Goal: Find specific fact: Find specific fact

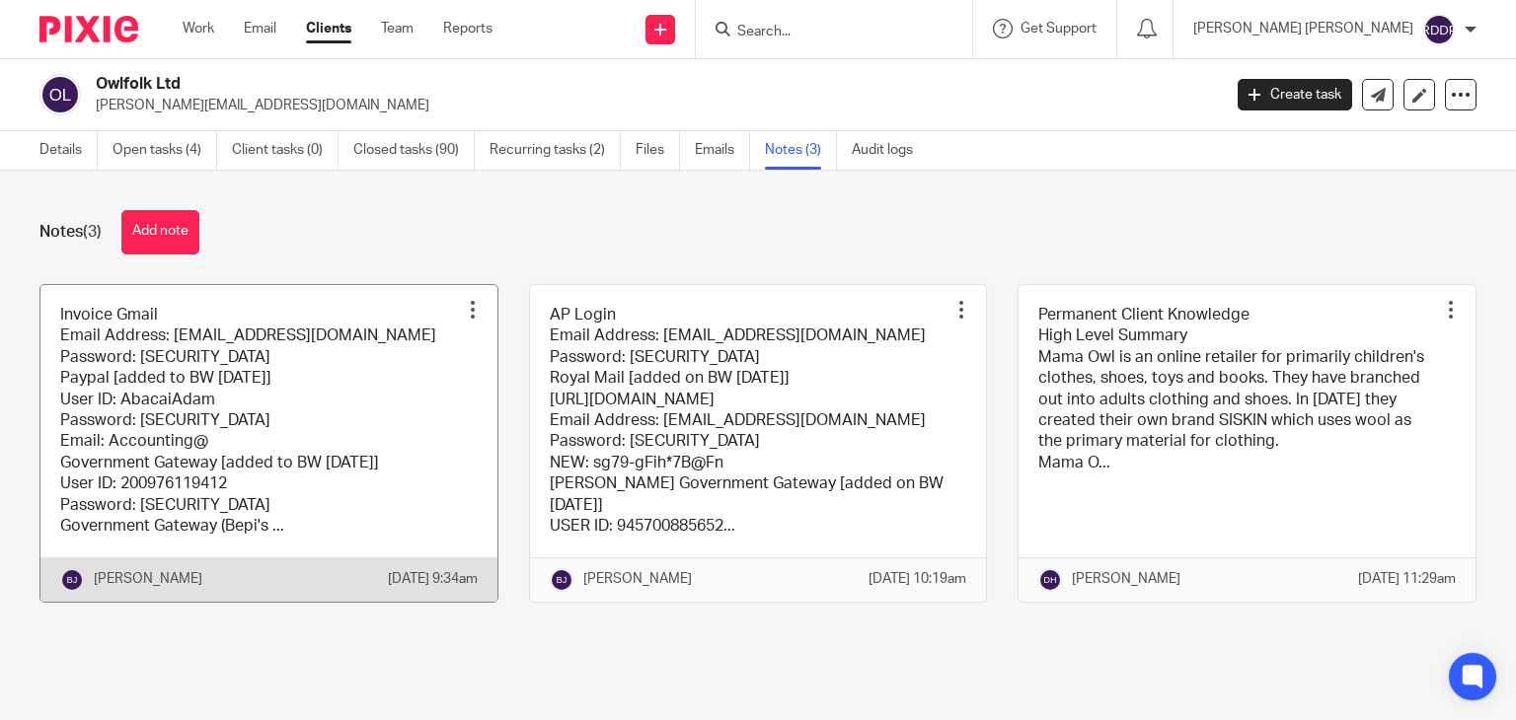
click at [367, 498] on link at bounding box center [268, 443] width 457 height 317
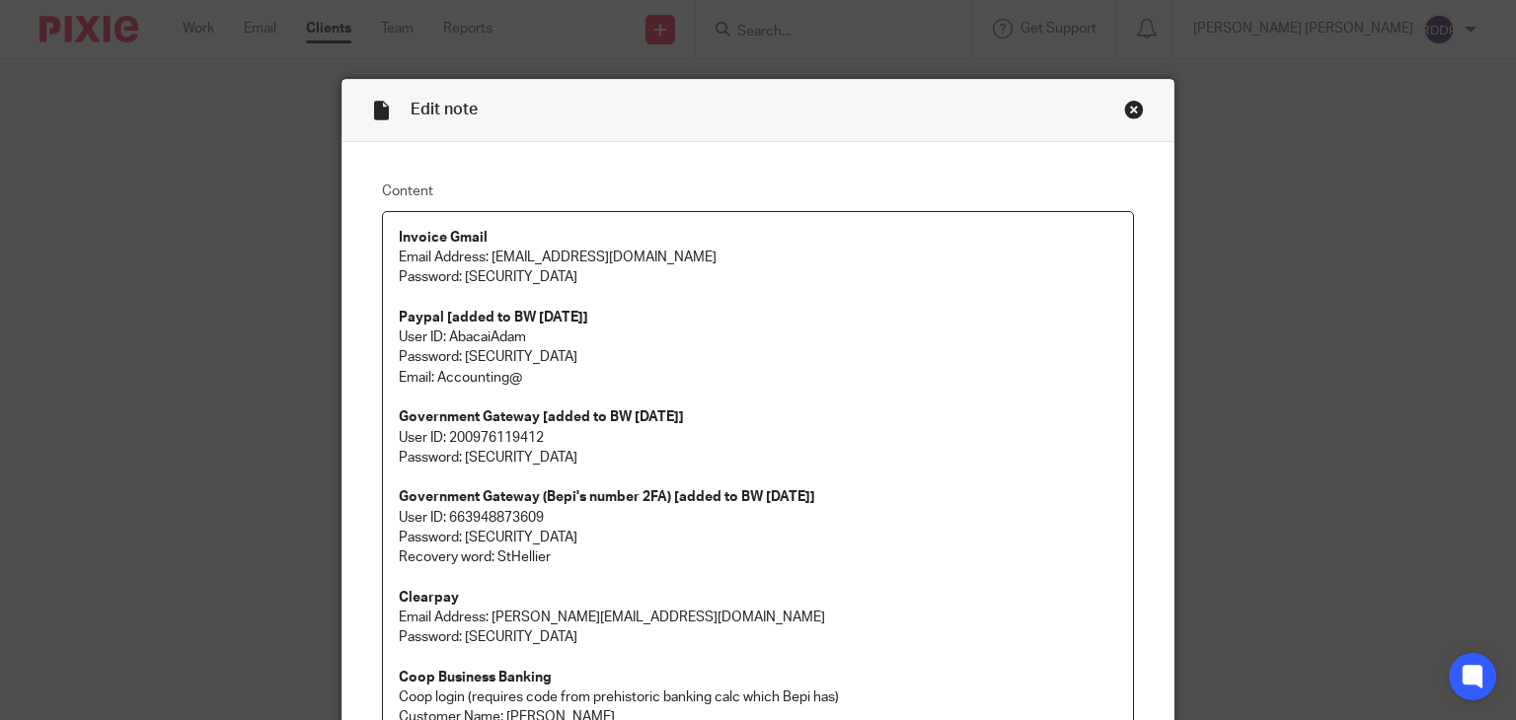
click at [1125, 113] on div "Close this dialog window" at bounding box center [1134, 110] width 20 height 20
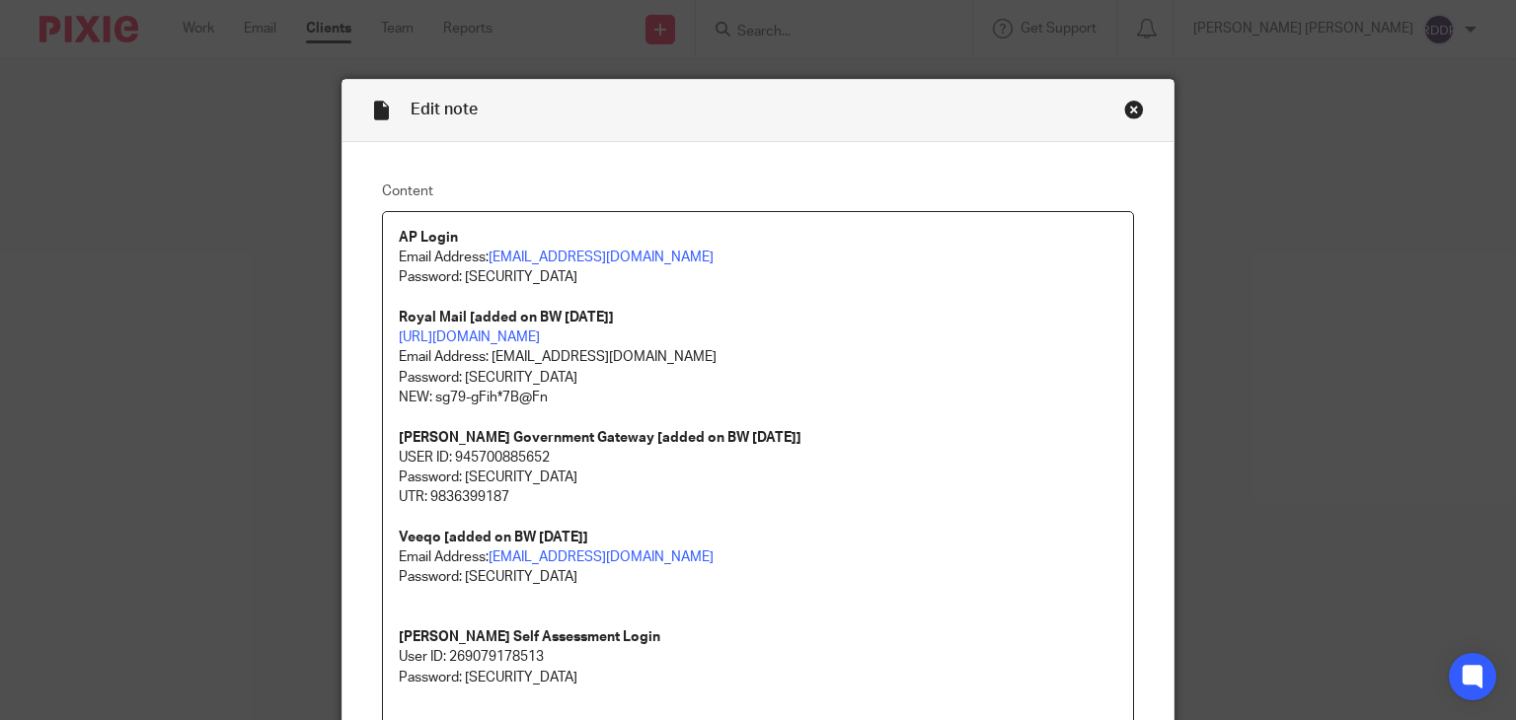
scroll to position [493, 0]
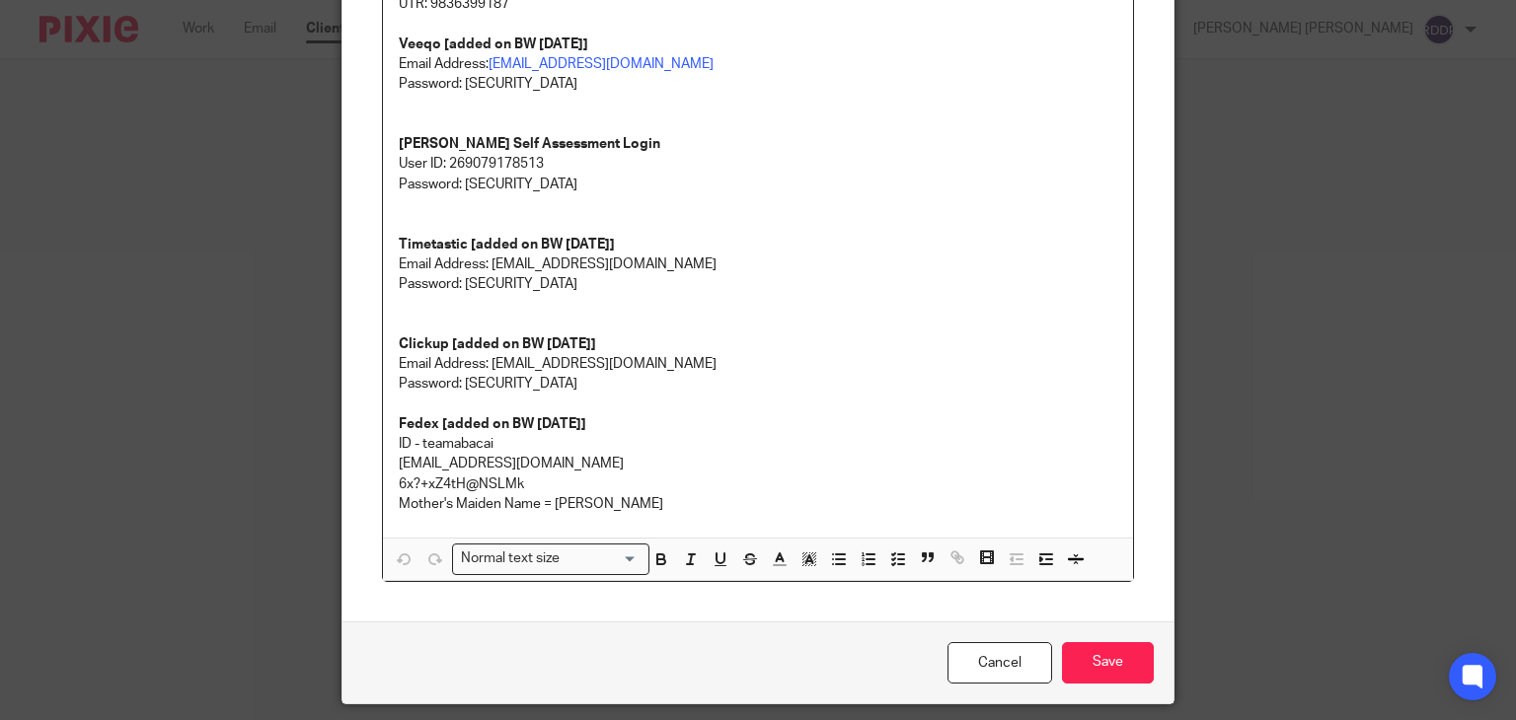
click at [485, 526] on div "AP Login Email Address: abacai@mamaowl.net Password: He11oWorld1! Royal Mail [a…" at bounding box center [758, 128] width 751 height 819
click at [635, 498] on p "Mother's Maiden Name = Okonta" at bounding box center [758, 504] width 719 height 20
click at [1277, 258] on div "Edit note Content AP Login Email Address: abacai@mamaowl.net Password: He11oWor…" at bounding box center [758, 360] width 1516 height 720
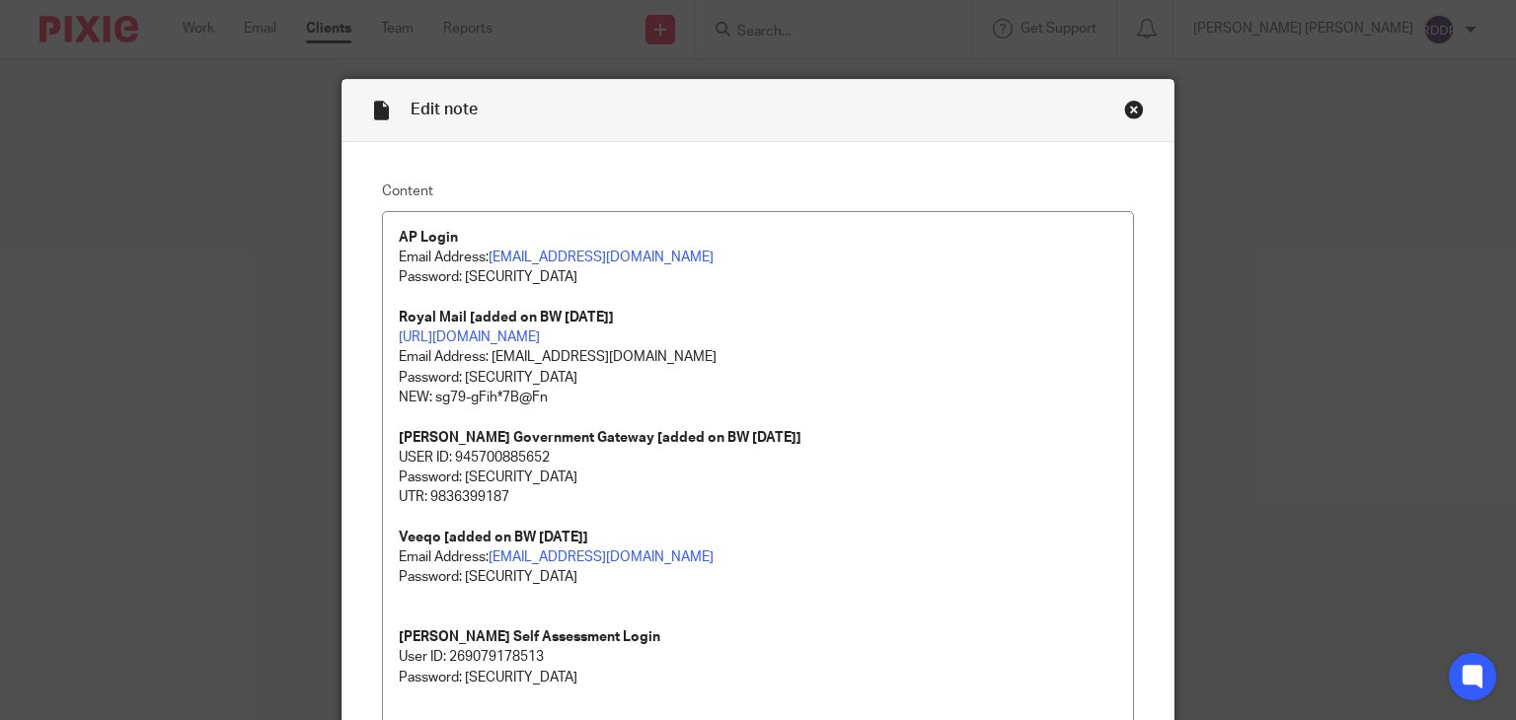
click at [1130, 112] on div "Close this dialog window" at bounding box center [1134, 110] width 20 height 20
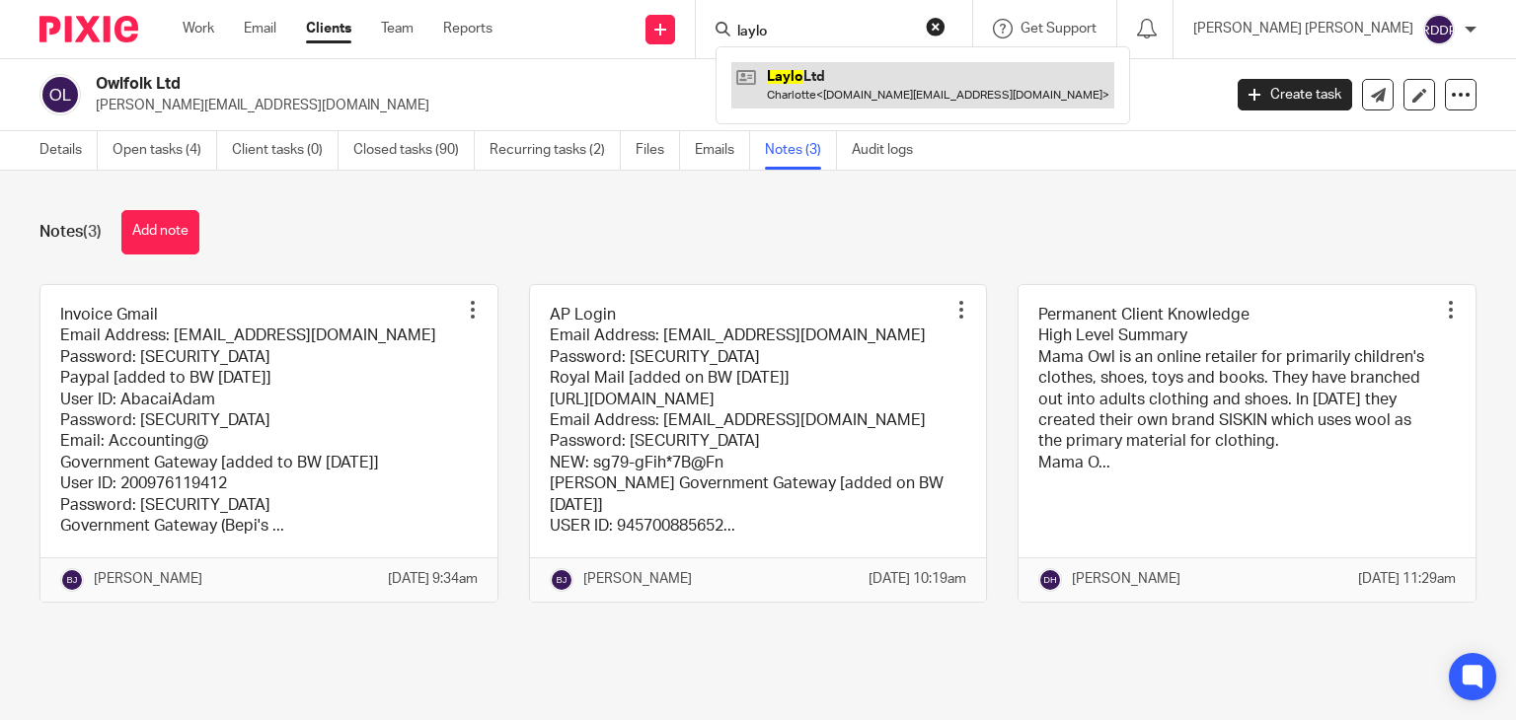
type input "laylo"
click at [884, 87] on link at bounding box center [922, 84] width 383 height 45
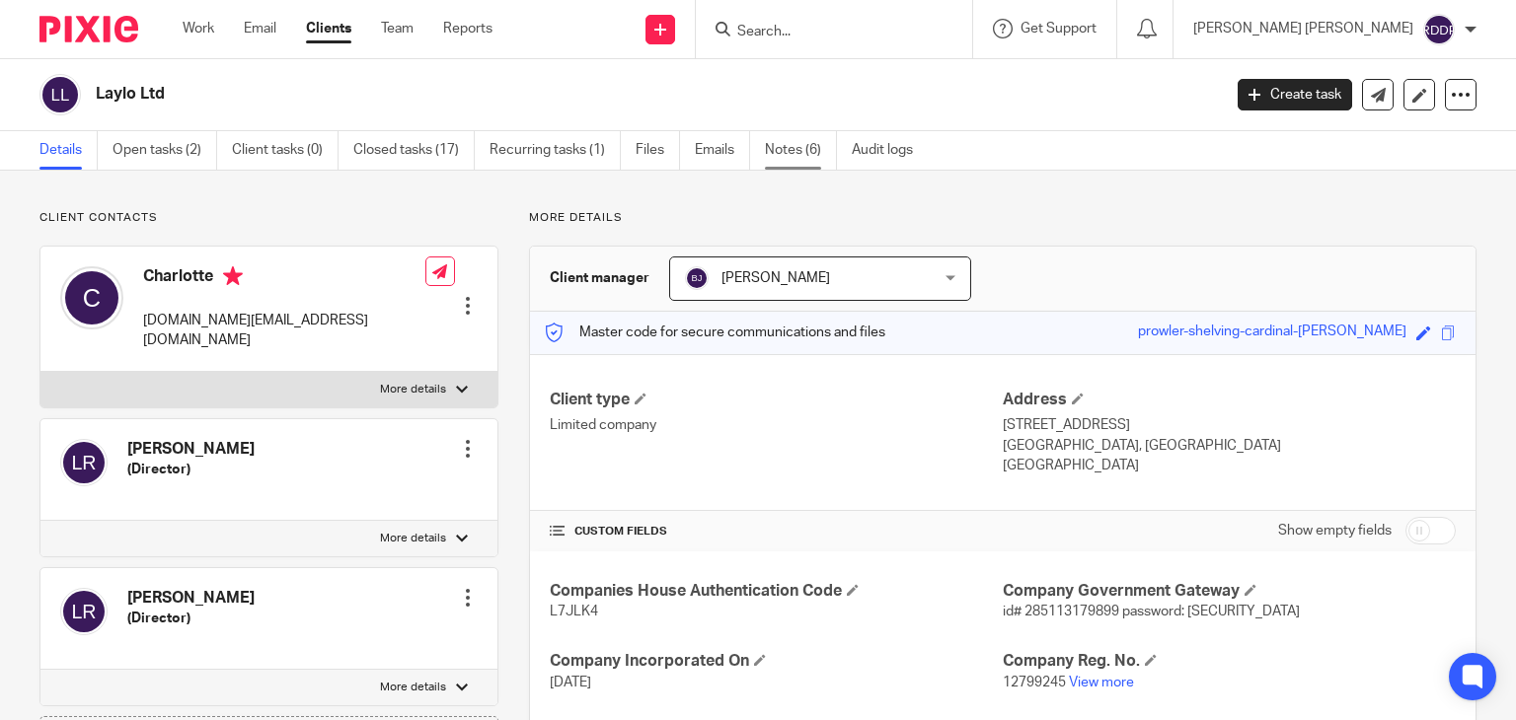
click at [796, 147] on link "Notes (6)" at bounding box center [801, 150] width 72 height 38
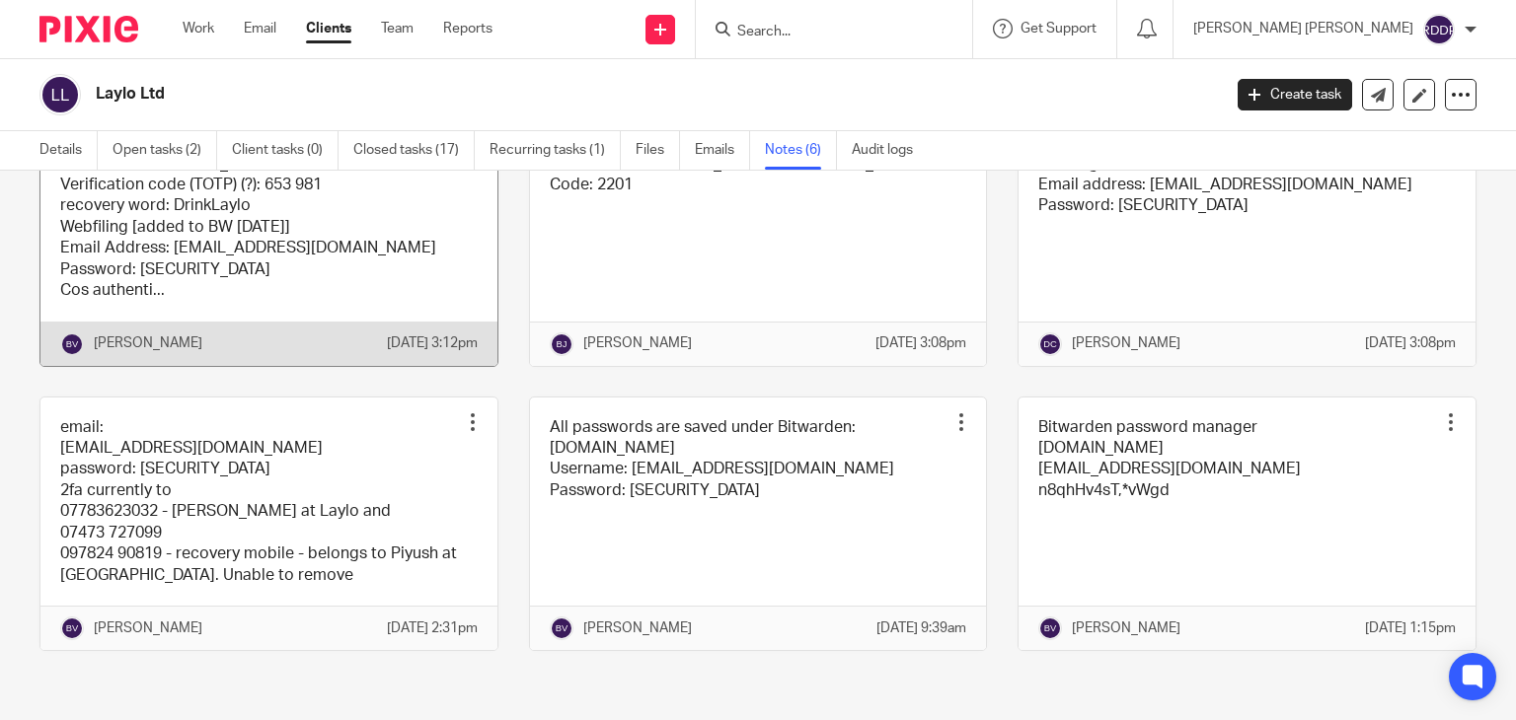
scroll to position [79, 0]
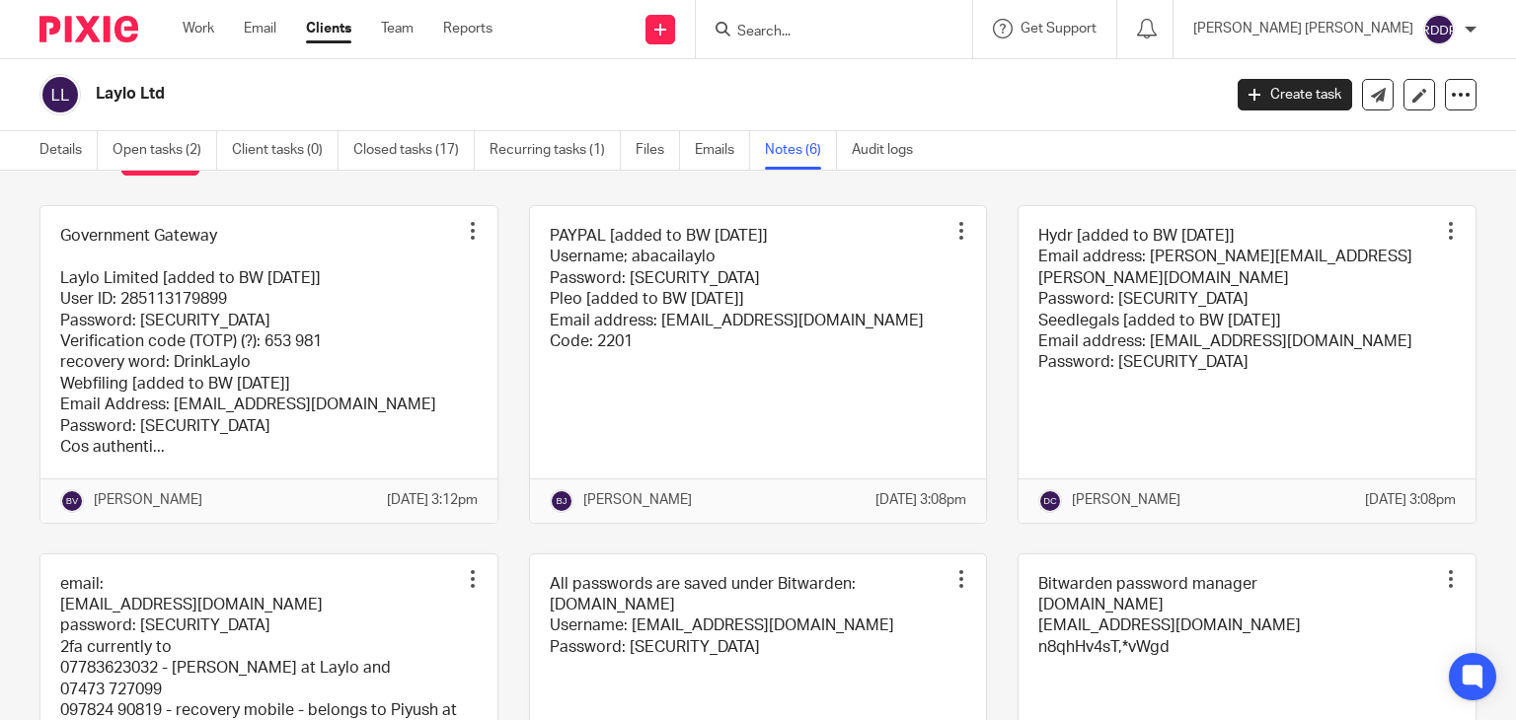
click at [847, 28] on input "Search" at bounding box center [824, 33] width 178 height 18
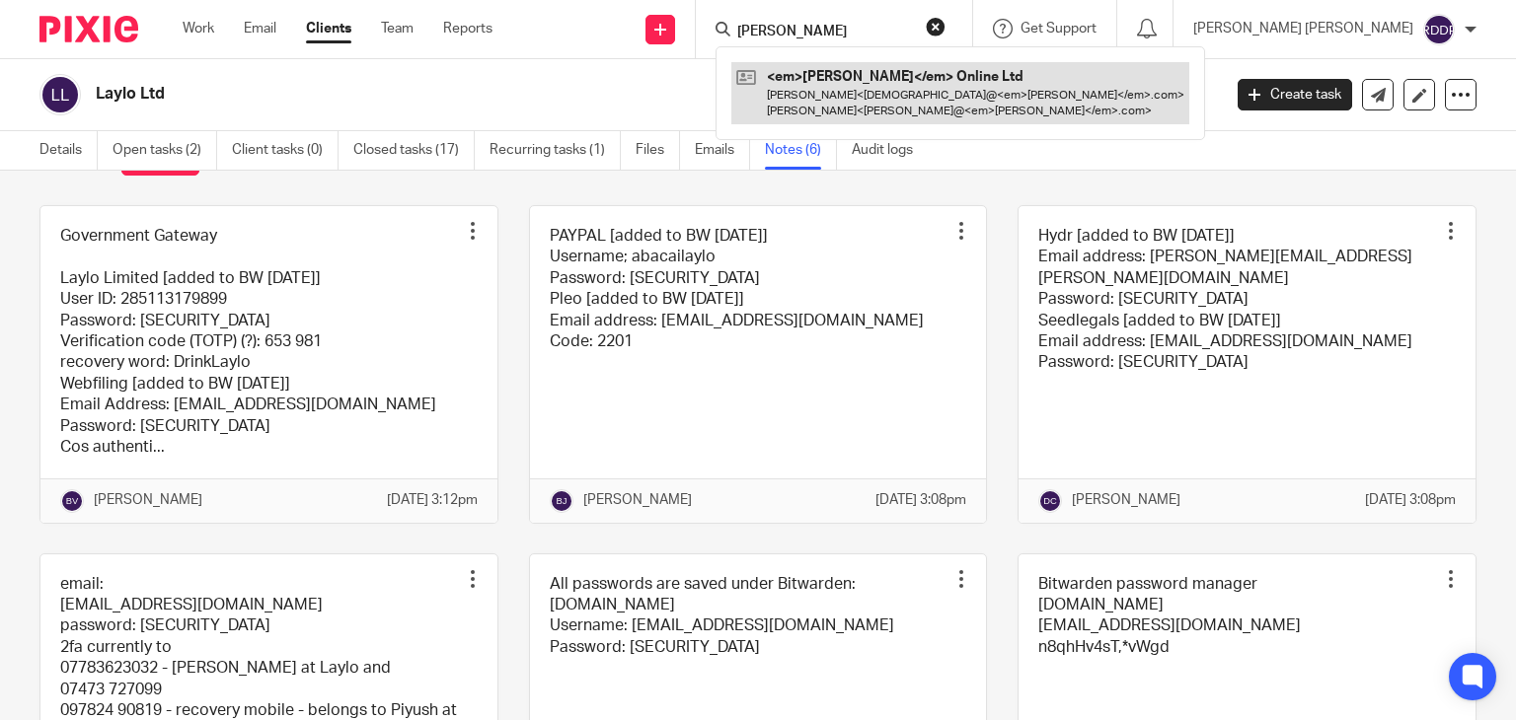
type input "medino"
click at [892, 96] on link at bounding box center [960, 92] width 458 height 61
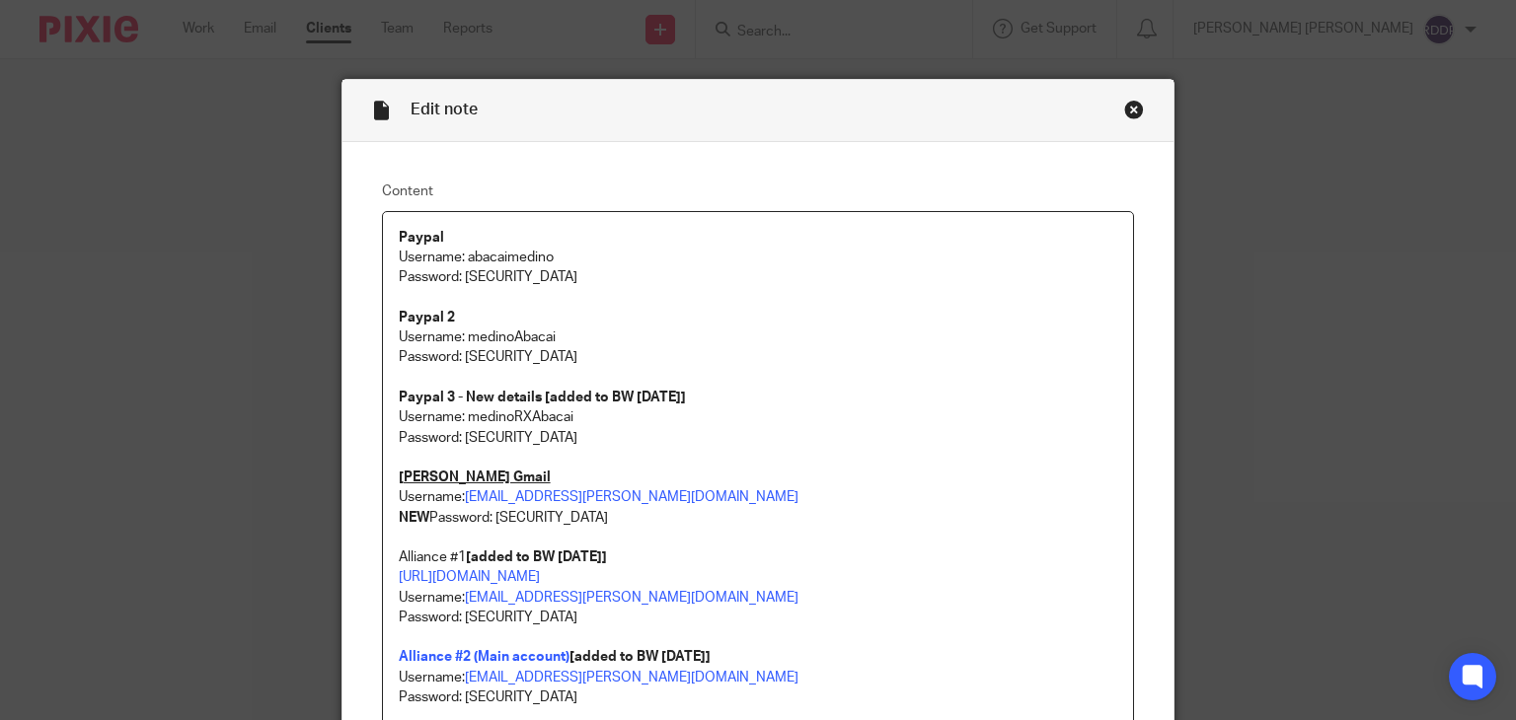
scroll to position [99, 0]
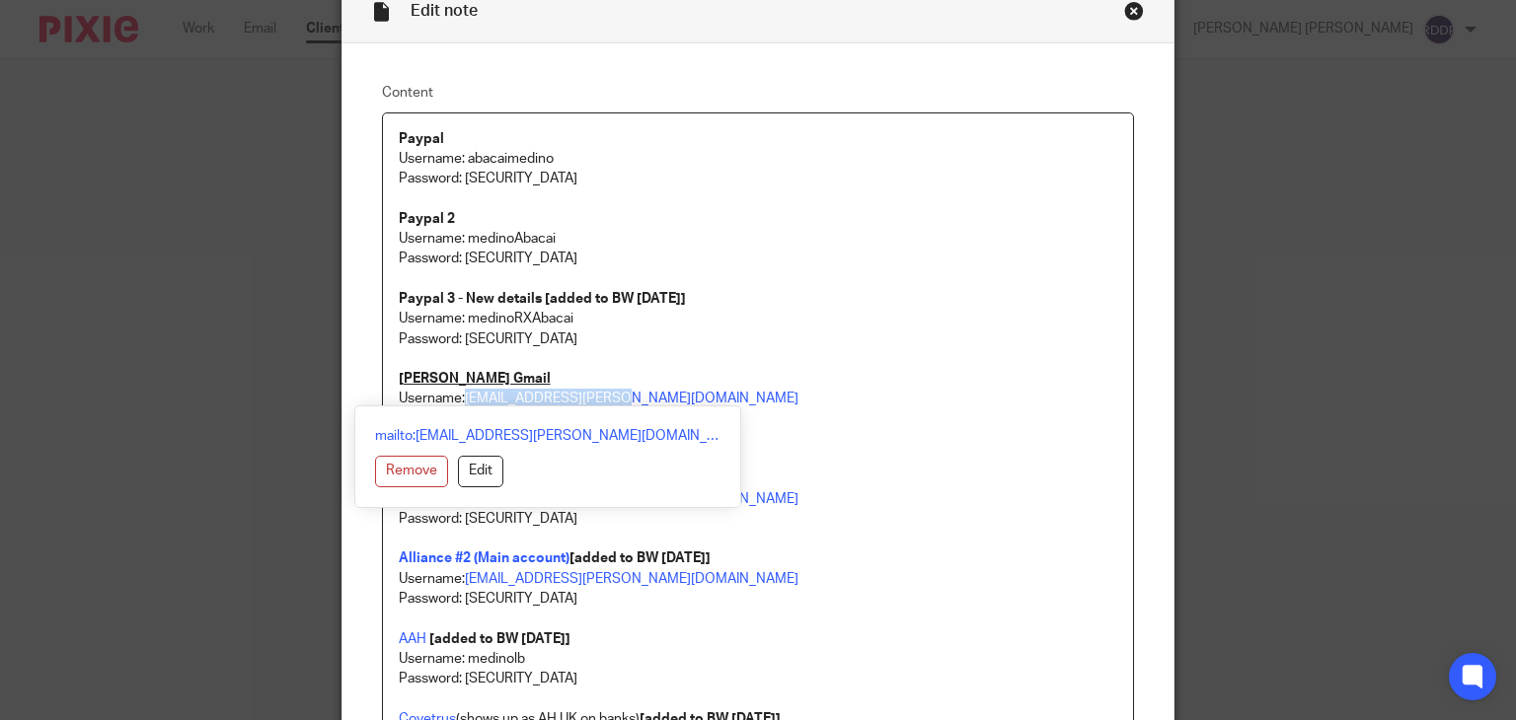
drag, startPoint x: 459, startPoint y: 399, endPoint x: 669, endPoint y: 399, distance: 210.2
click at [669, 399] on p "[PERSON_NAME] Gmail Username: [EMAIL_ADDRESS][PERSON_NAME][DOMAIN_NAME]" at bounding box center [758, 389] width 719 height 40
copy link "[EMAIL_ADDRESS][PERSON_NAME][DOMAIN_NAME]"
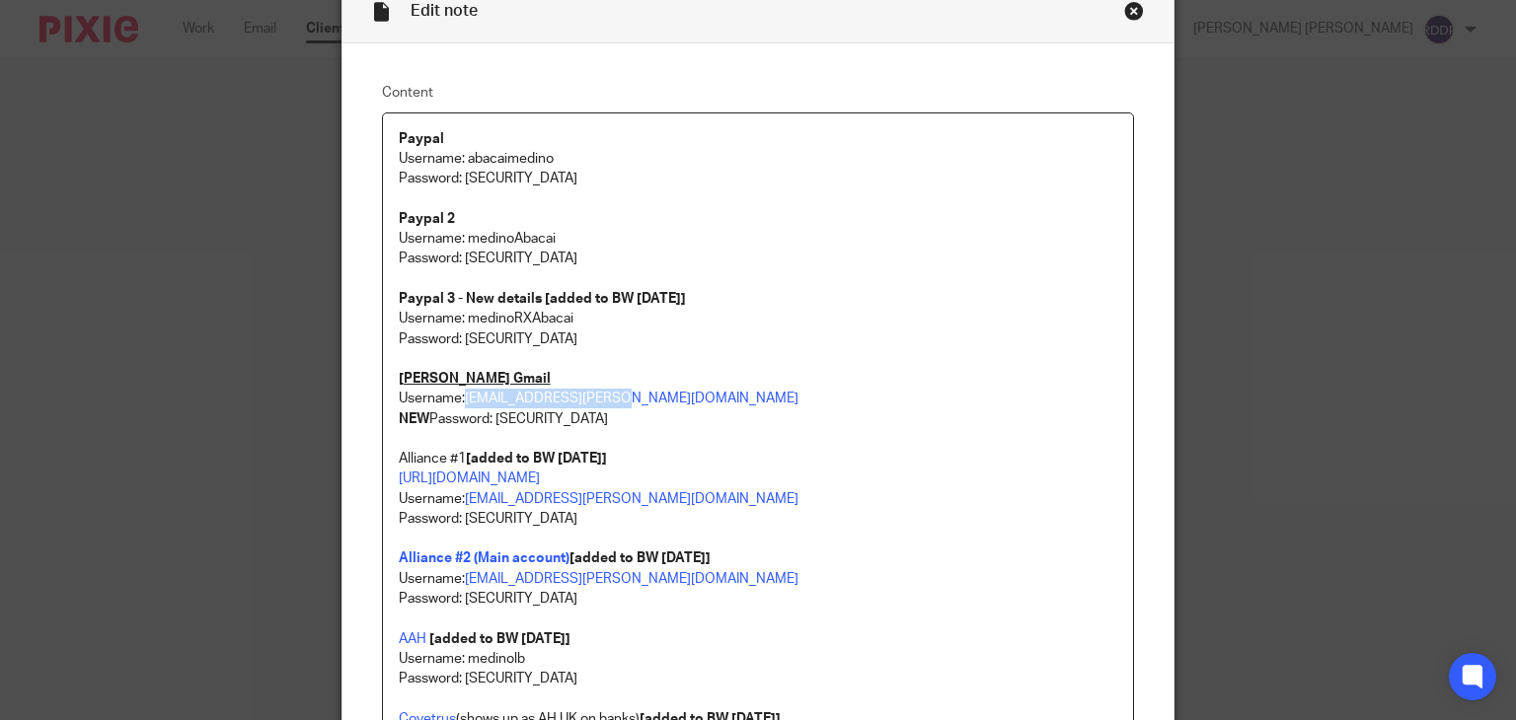
click at [839, 372] on p "[PERSON_NAME] Gmail Username: [EMAIL_ADDRESS][PERSON_NAME][DOMAIN_NAME]" at bounding box center [758, 389] width 719 height 40
drag, startPoint x: 491, startPoint y: 422, endPoint x: 686, endPoint y: 420, distance: 194.4
click at [686, 420] on p "NEW Password: [SECURITY_DATA]" at bounding box center [758, 420] width 719 height 20
copy p "p9^Ge@0nyymSC59$#1"
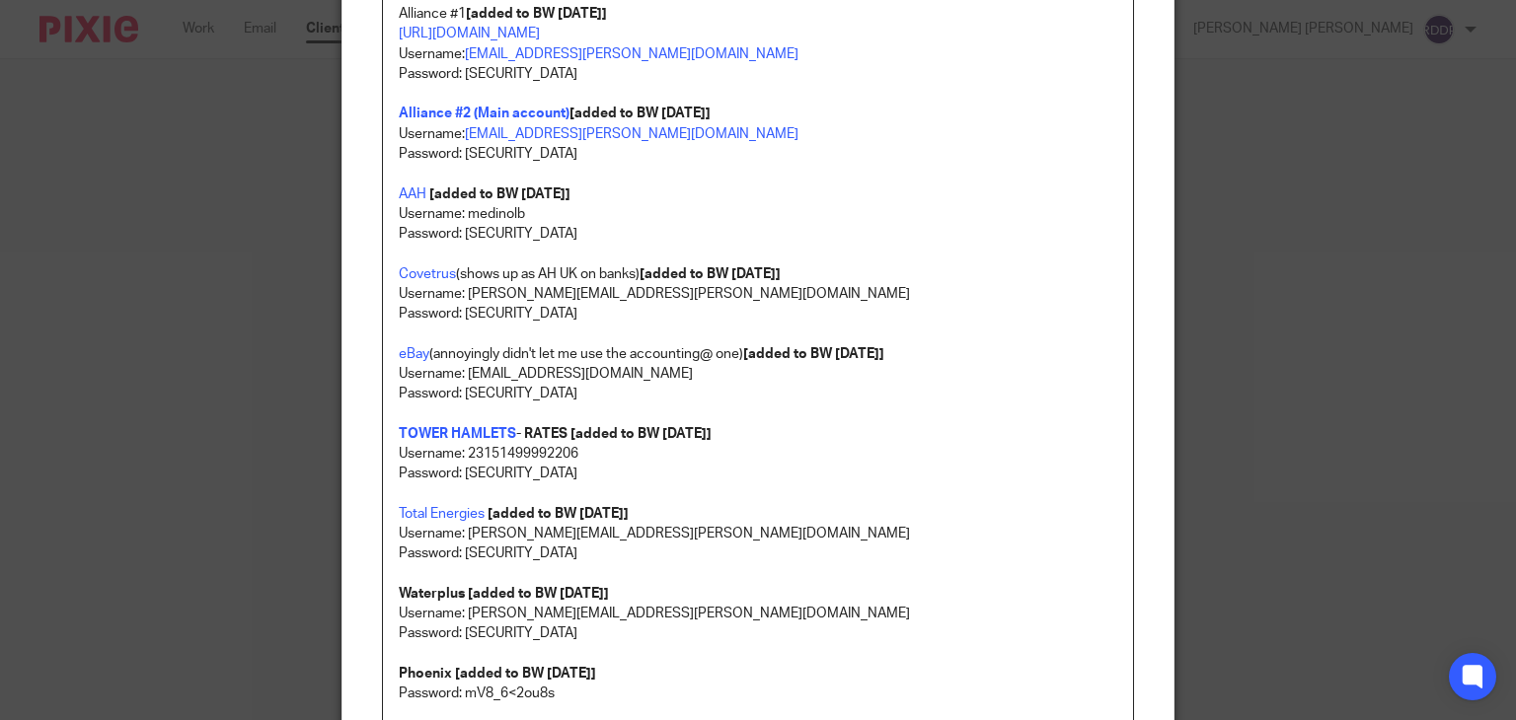
scroll to position [592, 0]
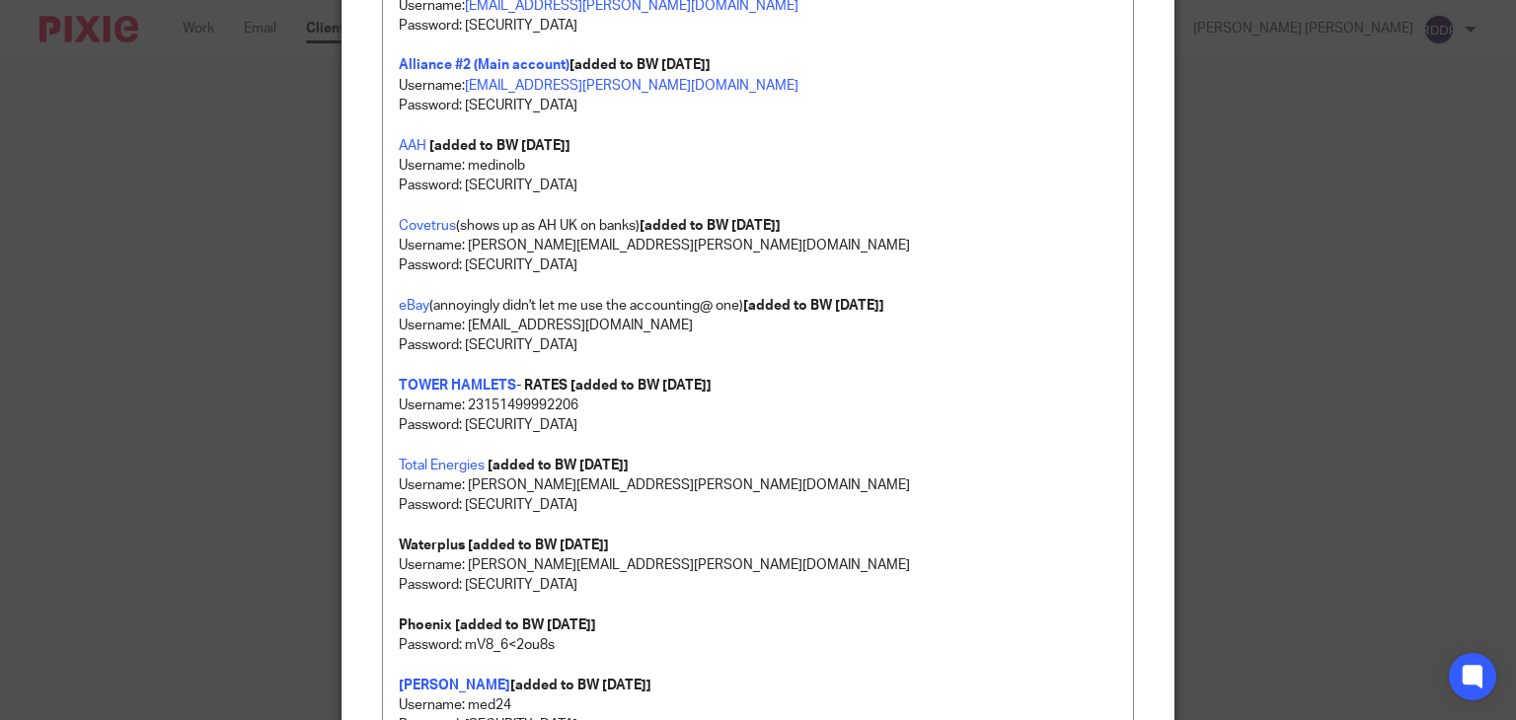
click at [95, 390] on div "Edit note Content Paypal Username: abacaimedino Password: [SECURITY_DATA] Paypa…" at bounding box center [758, 360] width 1516 height 720
click at [1425, 427] on div "Edit note Content Paypal Username: abacaimedino Password: [SECURITY_DATA] Paypa…" at bounding box center [758, 360] width 1516 height 720
